Goal: Information Seeking & Learning: Check status

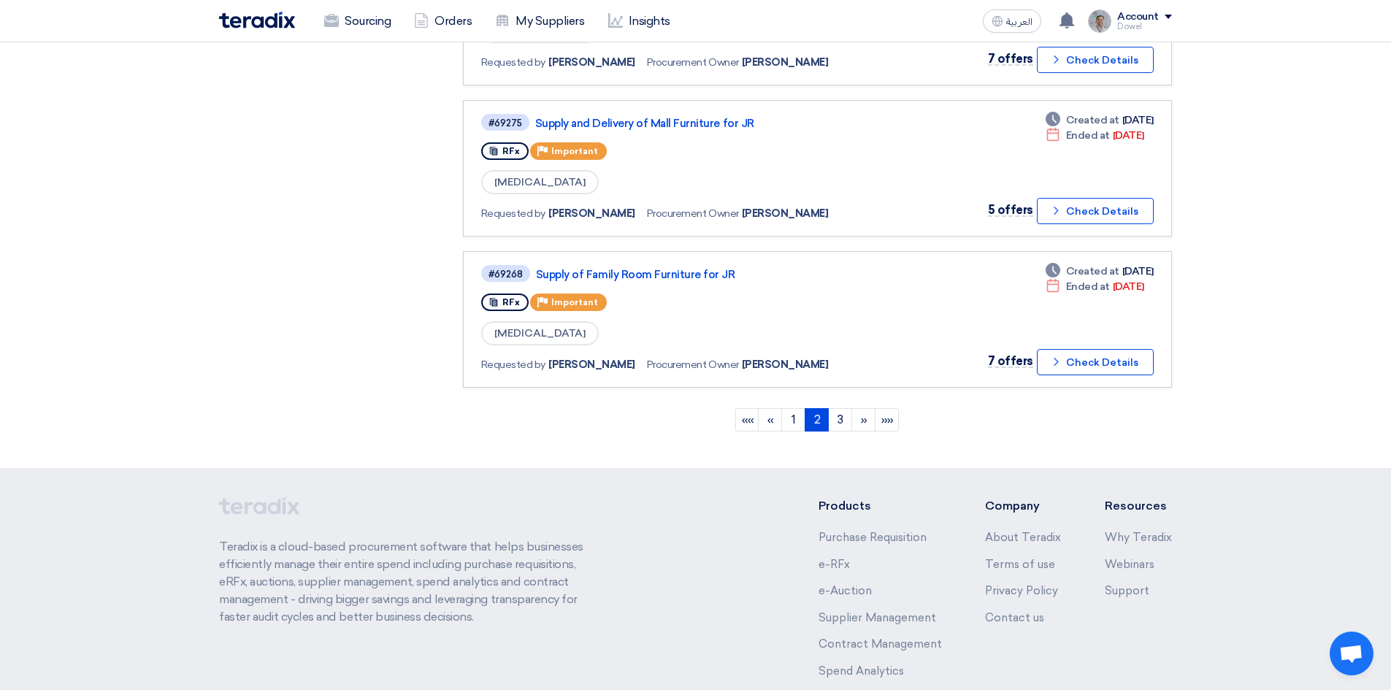
scroll to position [1400, 0]
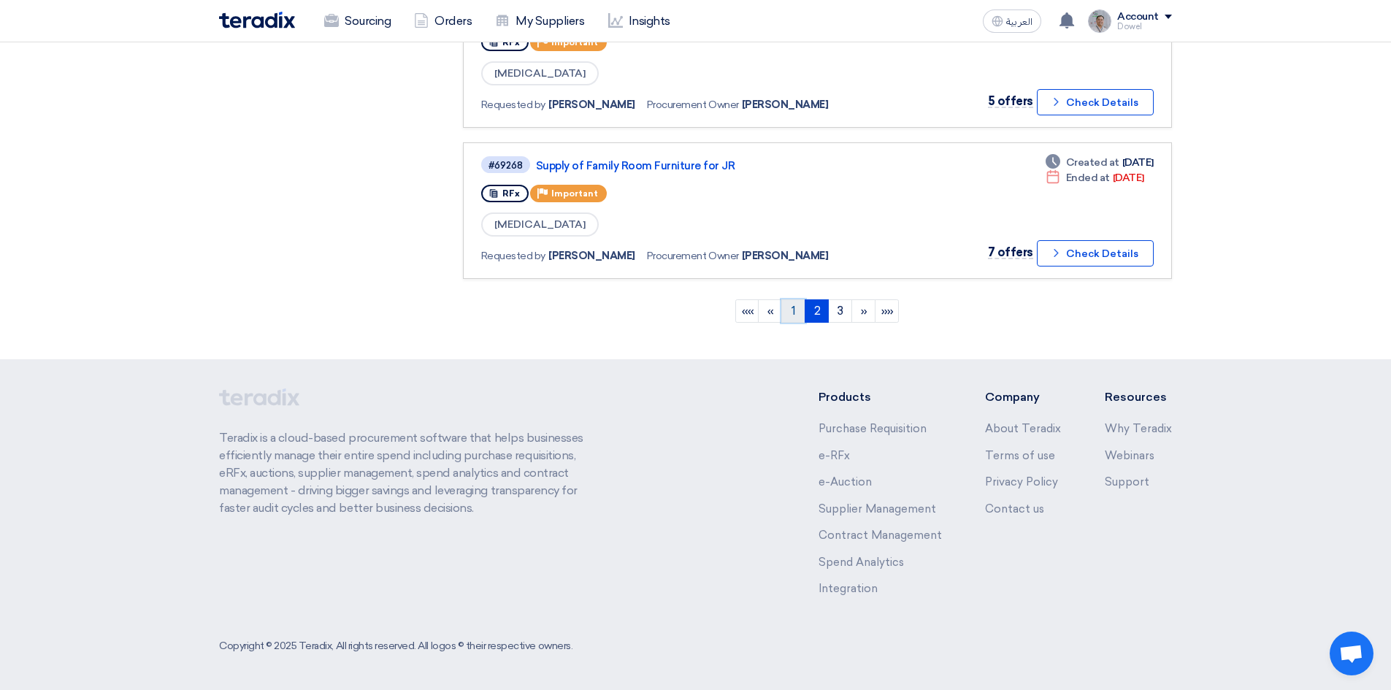
click at [794, 318] on link "1" at bounding box center [793, 310] width 24 height 23
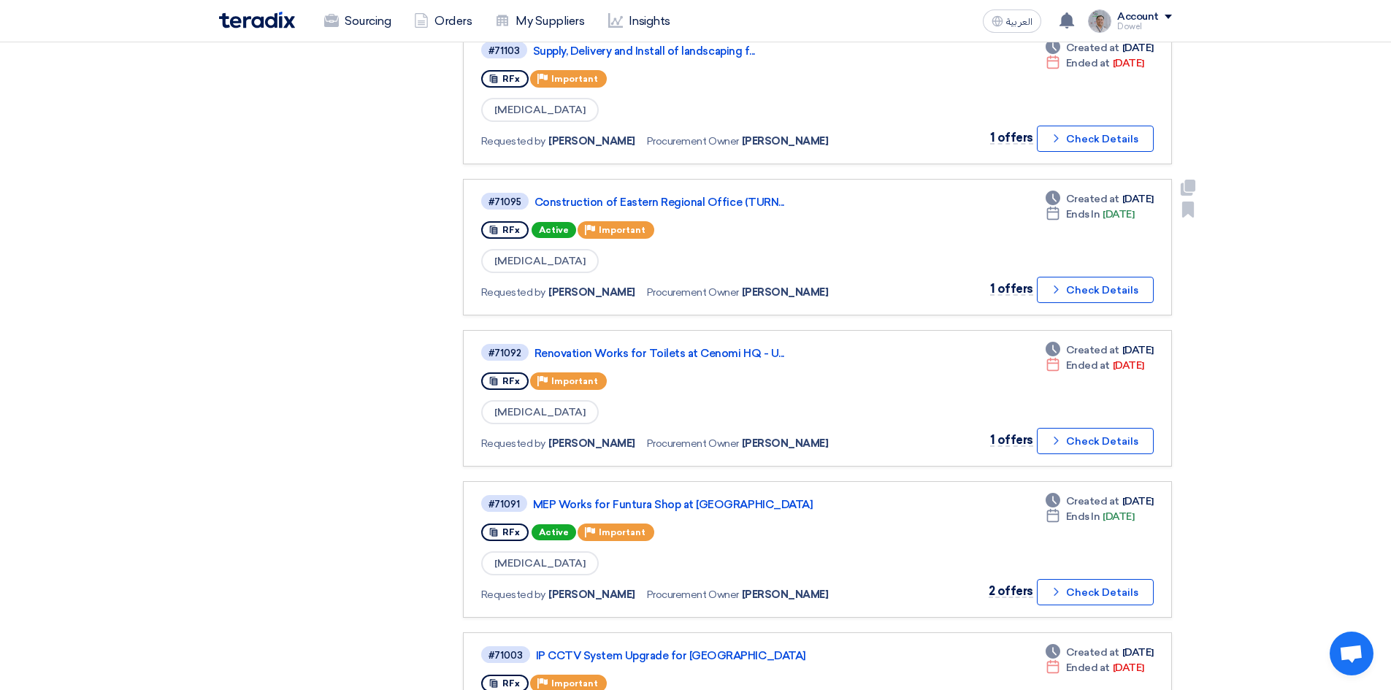
scroll to position [784, 0]
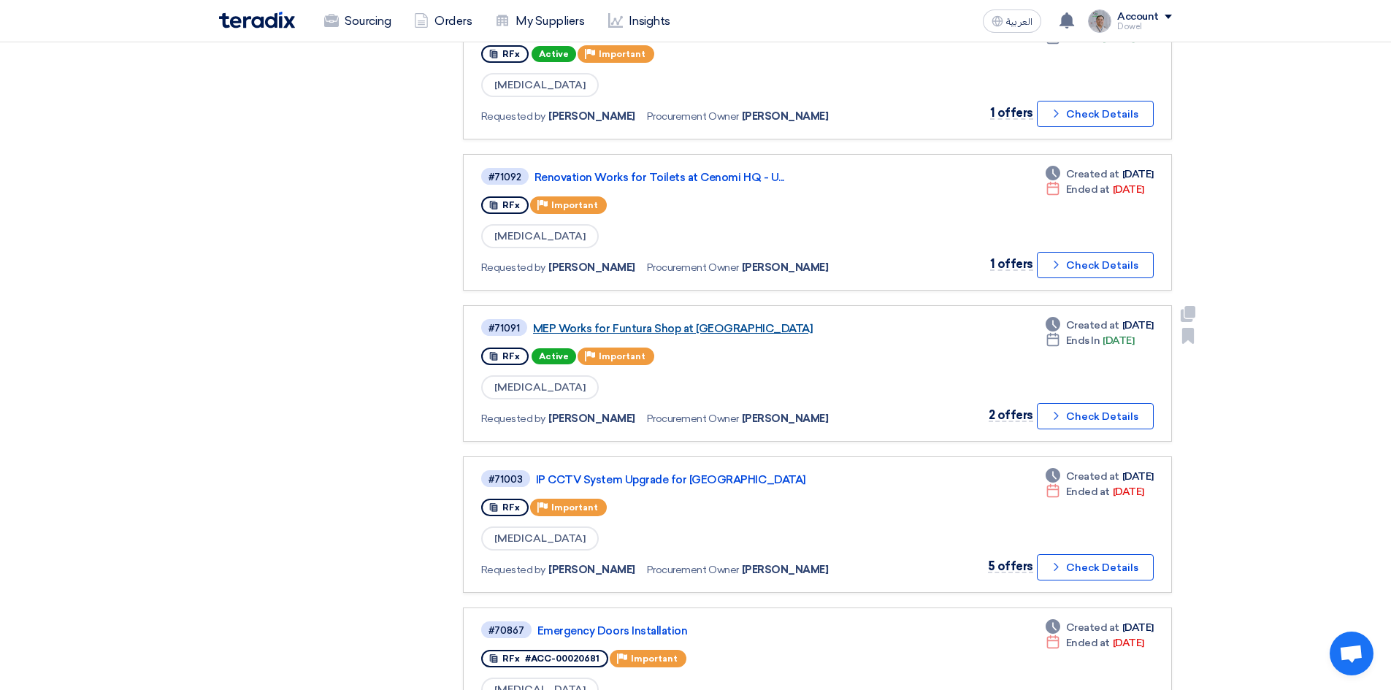
click at [661, 329] on link "MEP Works for Funtura Shop at [GEOGRAPHIC_DATA]" at bounding box center [715, 328] width 365 height 13
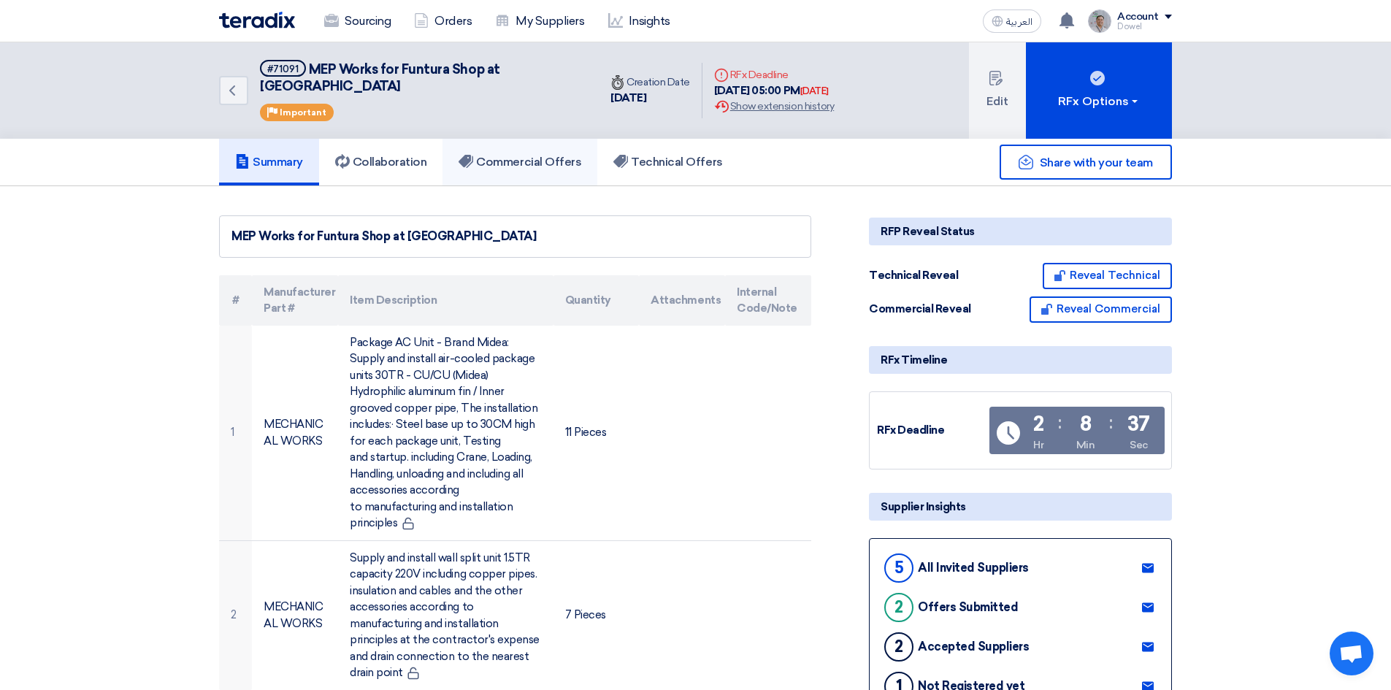
click at [533, 155] on h5 "Commercial Offers" at bounding box center [520, 162] width 123 height 15
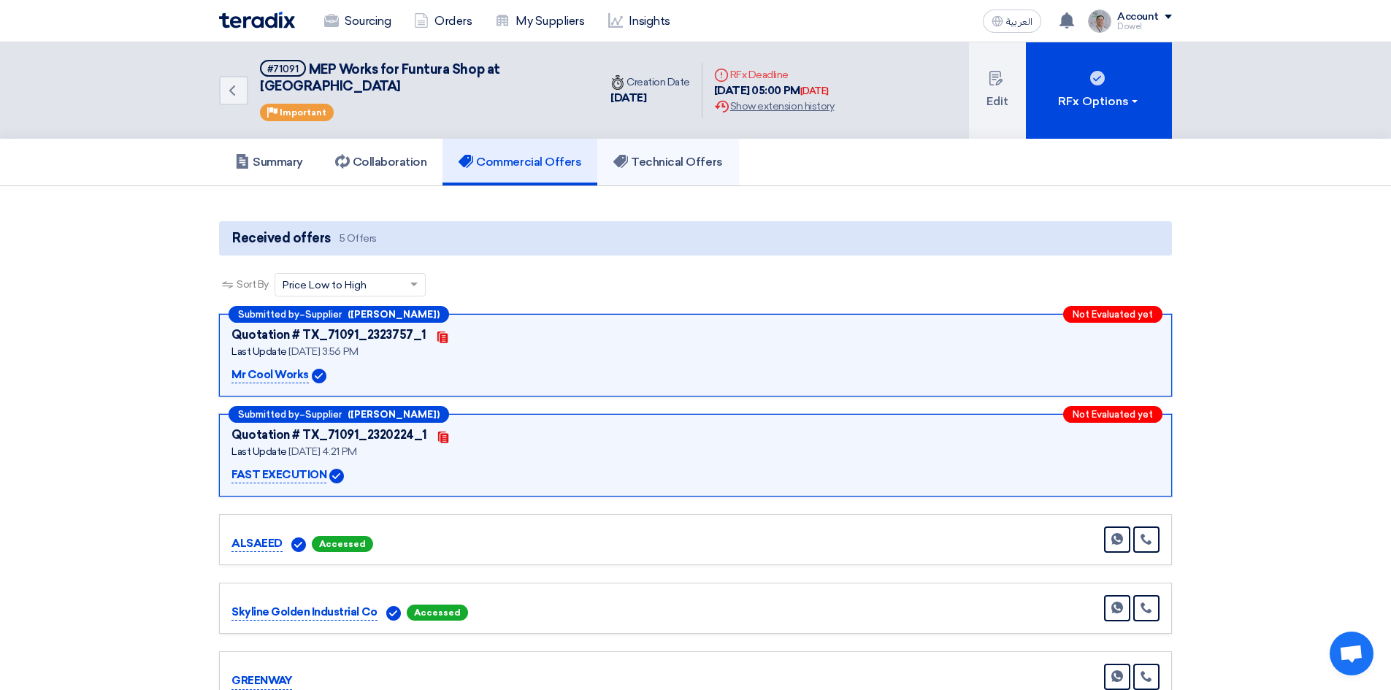
click at [674, 155] on h5 "Technical Offers" at bounding box center [667, 162] width 109 height 15
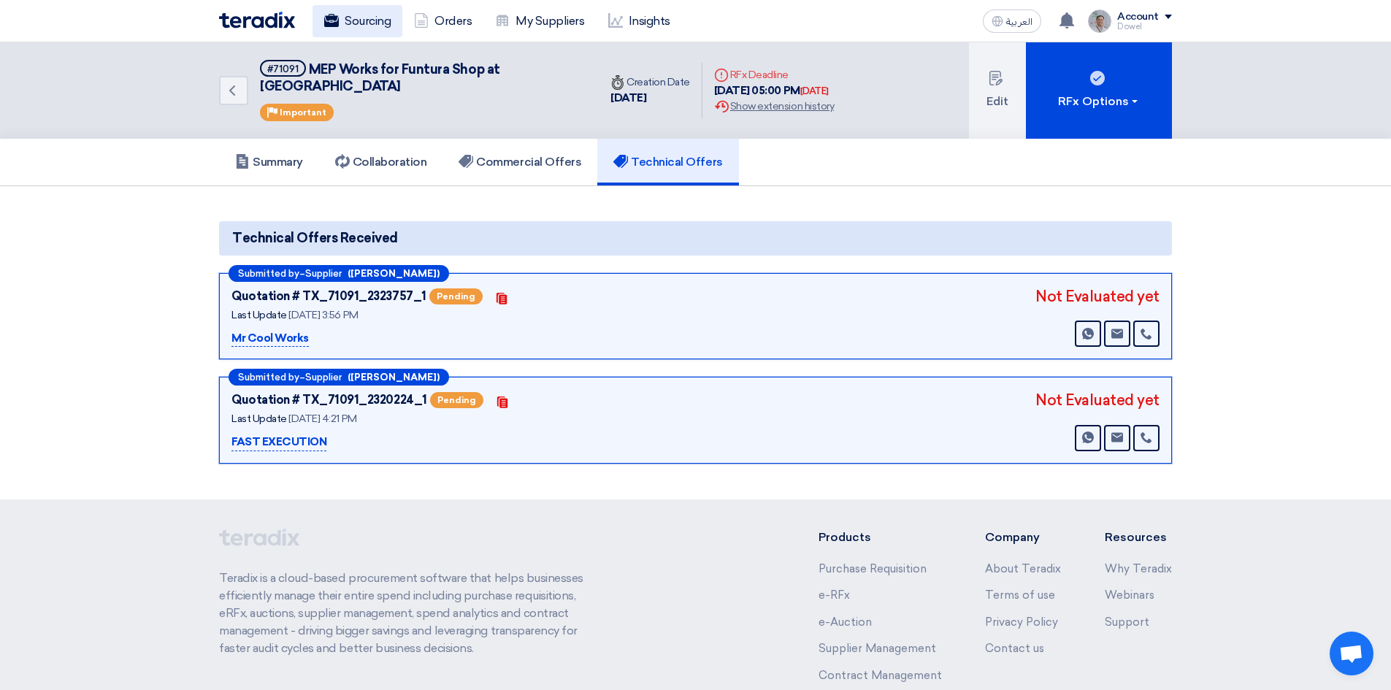
click at [352, 15] on link "Sourcing" at bounding box center [357, 21] width 90 height 32
